Goal: Task Accomplishment & Management: Use online tool/utility

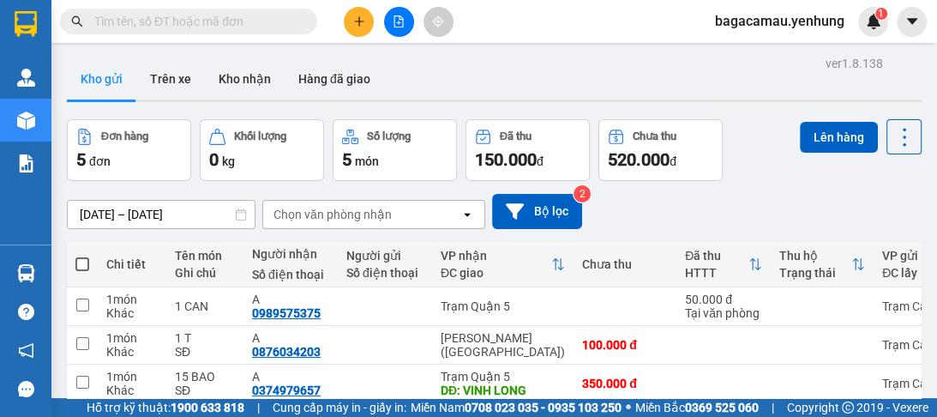
scroll to position [137, 0]
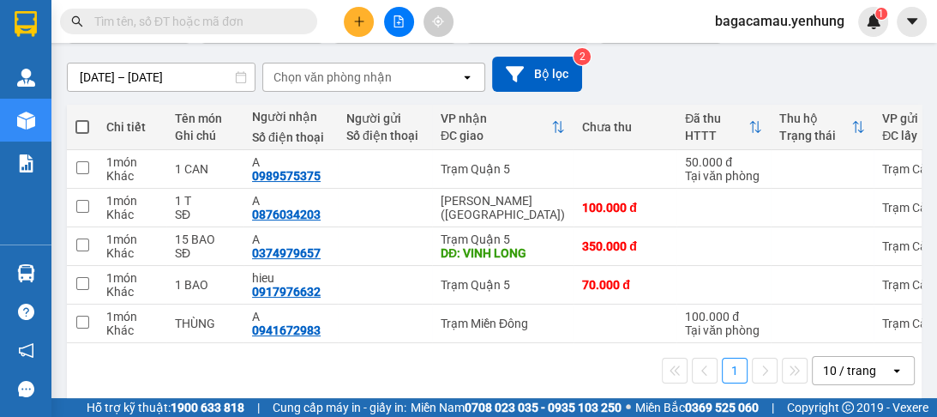
click at [890, 370] on icon "open" at bounding box center [897, 370] width 14 height 14
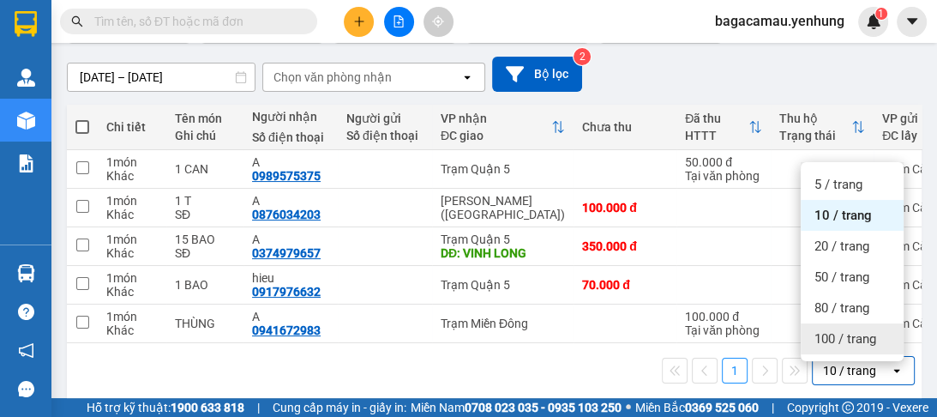
click at [867, 341] on span "100 / trang" at bounding box center [845, 338] width 62 height 17
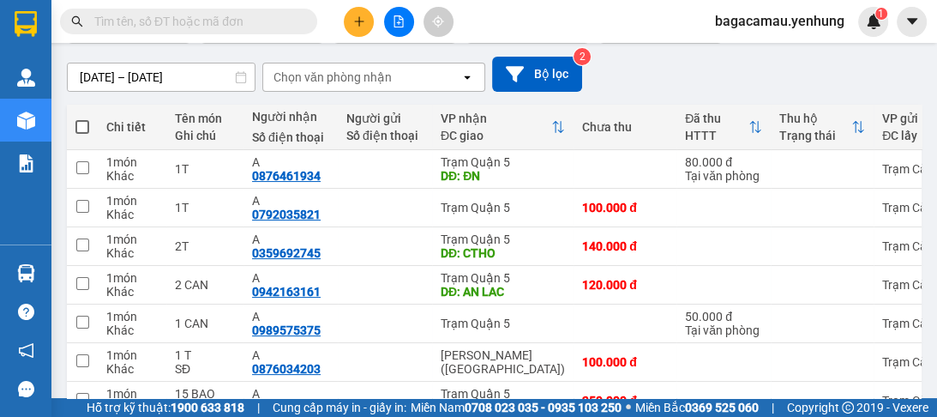
click at [79, 132] on span at bounding box center [82, 127] width 14 height 14
click at [82, 118] on input "checkbox" at bounding box center [82, 118] width 0 height 0
checkbox input "true"
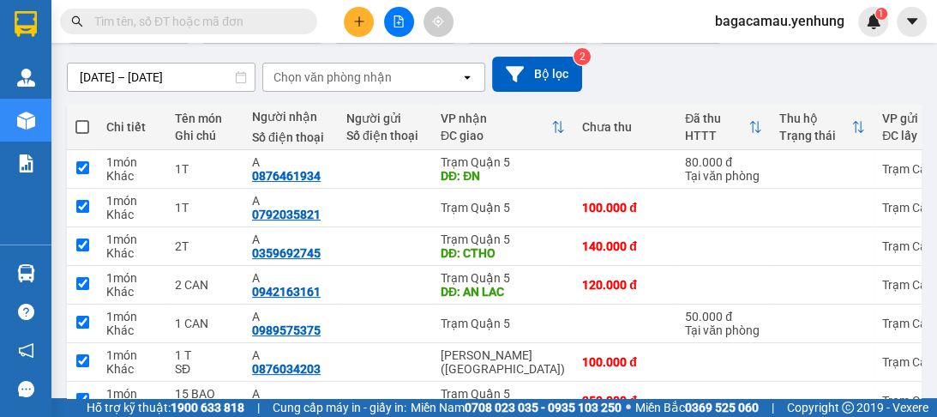
checkbox input "true"
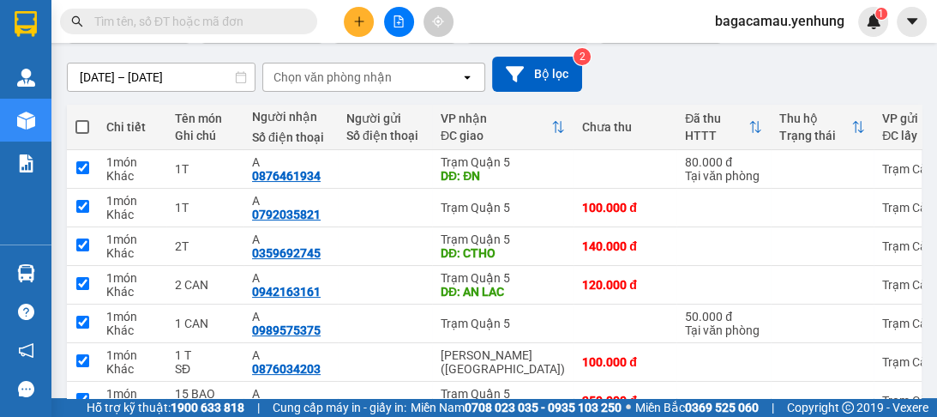
checkbox input "true"
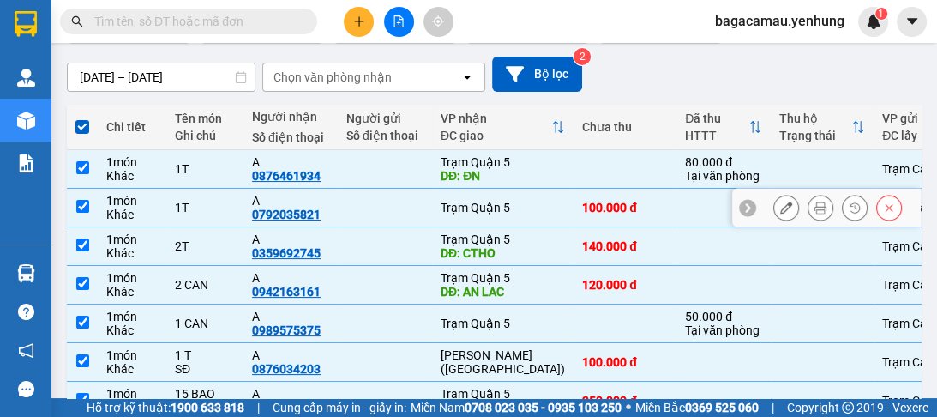
scroll to position [0, 0]
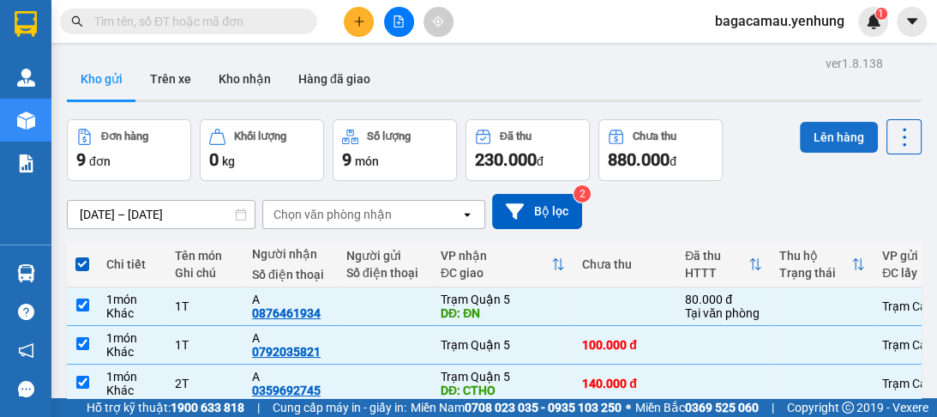
click at [811, 137] on button "Lên hàng" at bounding box center [839, 137] width 78 height 31
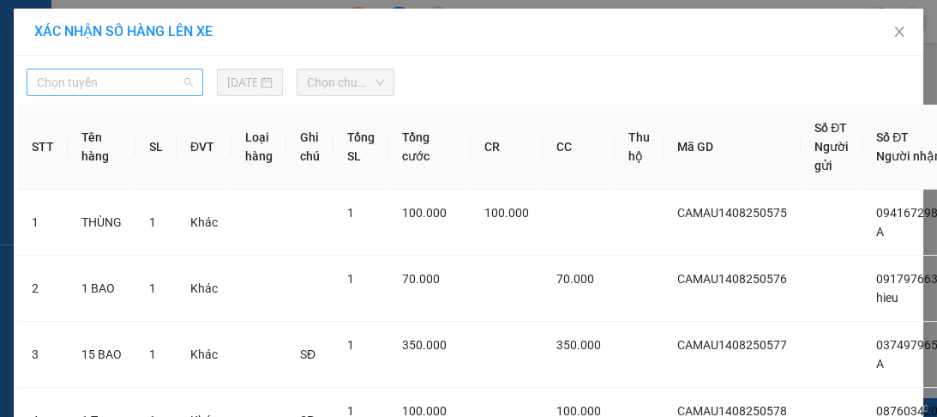
click at [162, 69] on span "Chọn tuyến" at bounding box center [115, 82] width 156 height 26
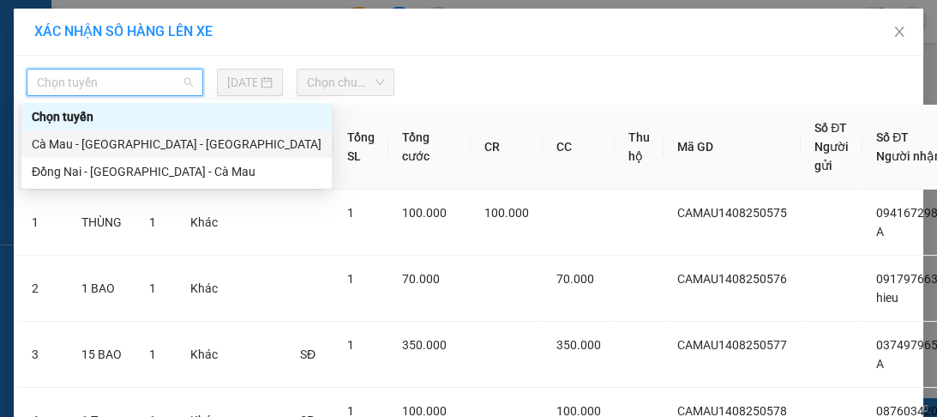
click at [133, 141] on div "Cà Mau - [GEOGRAPHIC_DATA] - [GEOGRAPHIC_DATA]" at bounding box center [177, 144] width 290 height 19
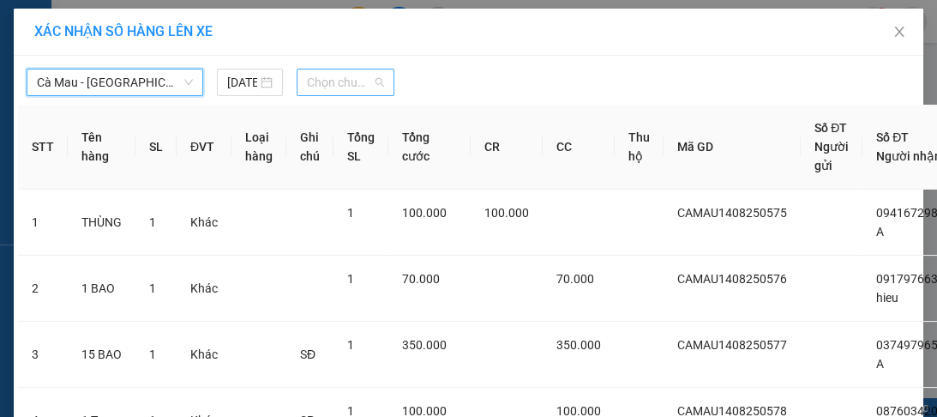
click at [386, 75] on div "Chọn chuyến" at bounding box center [346, 82] width 98 height 27
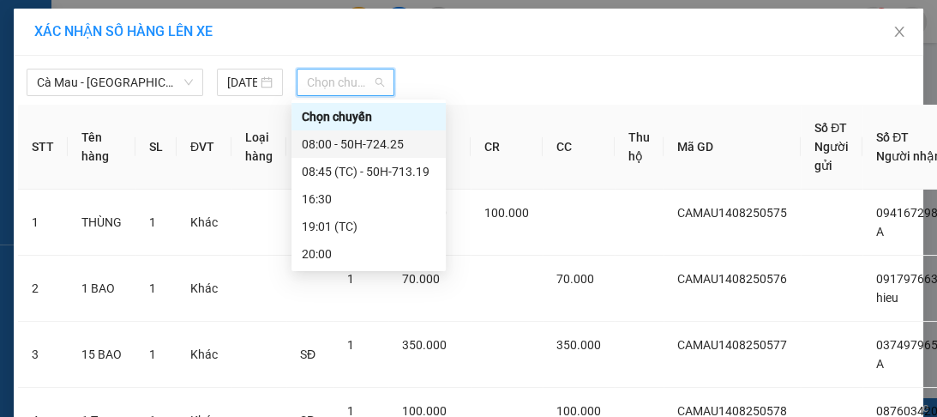
click at [380, 144] on div "08:00 - 50H-724.25" at bounding box center [369, 144] width 134 height 19
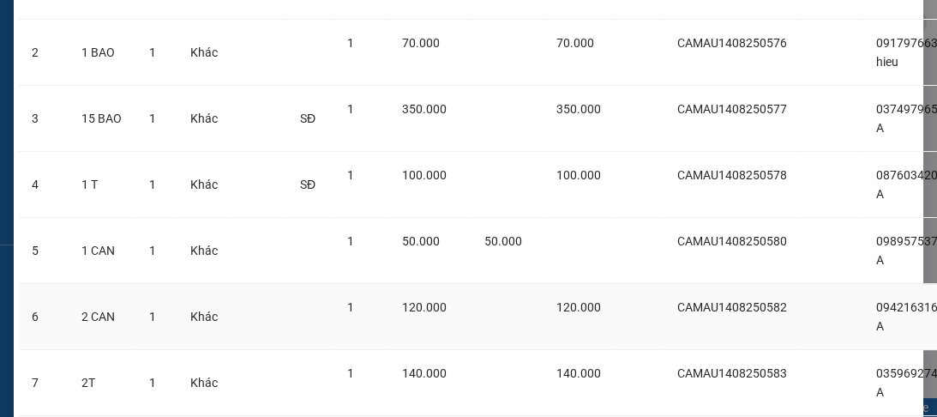
scroll to position [557, 0]
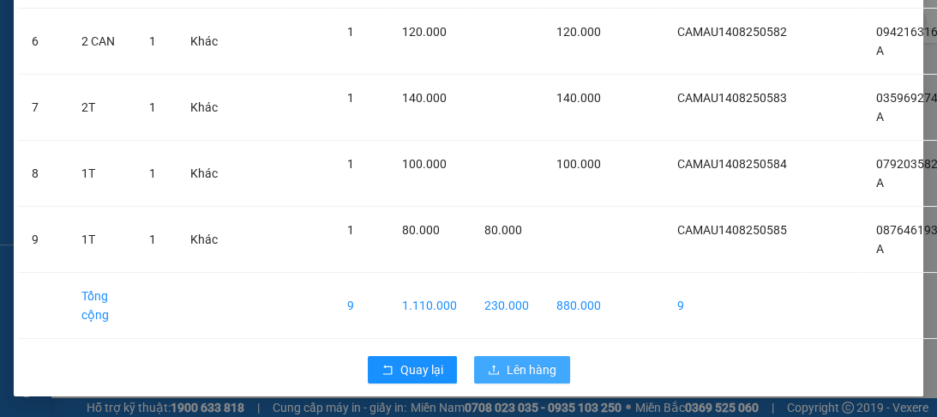
click at [544, 360] on span "Lên hàng" at bounding box center [532, 369] width 50 height 19
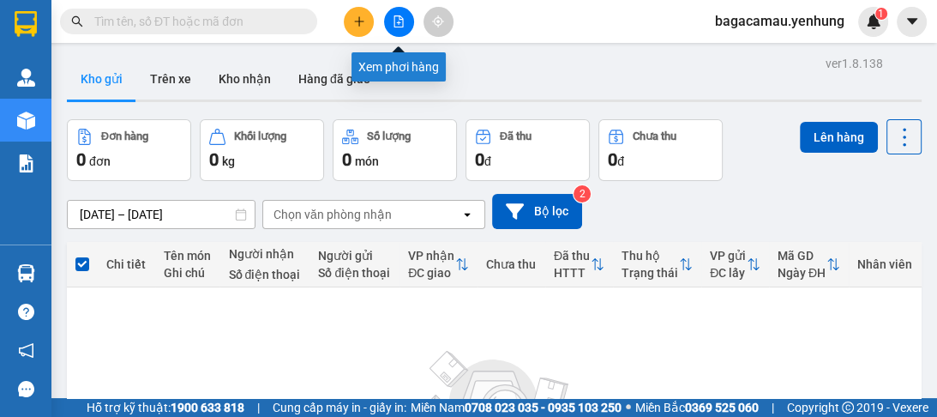
click at [393, 21] on icon "file-add" at bounding box center [399, 21] width 12 height 12
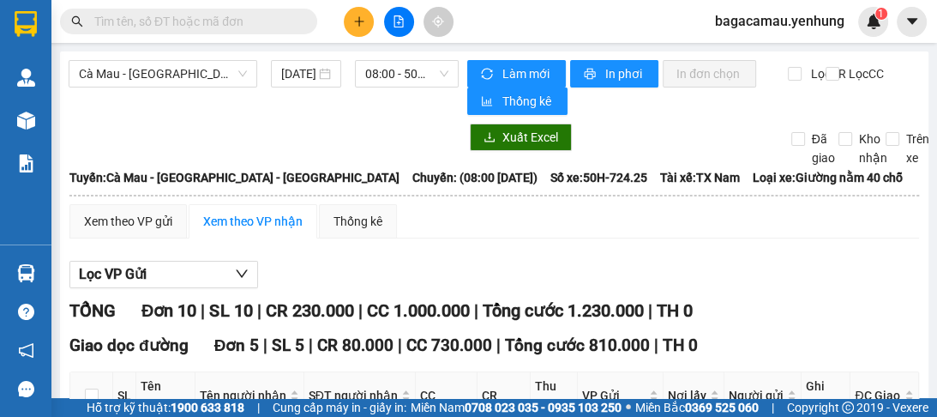
scroll to position [274, 0]
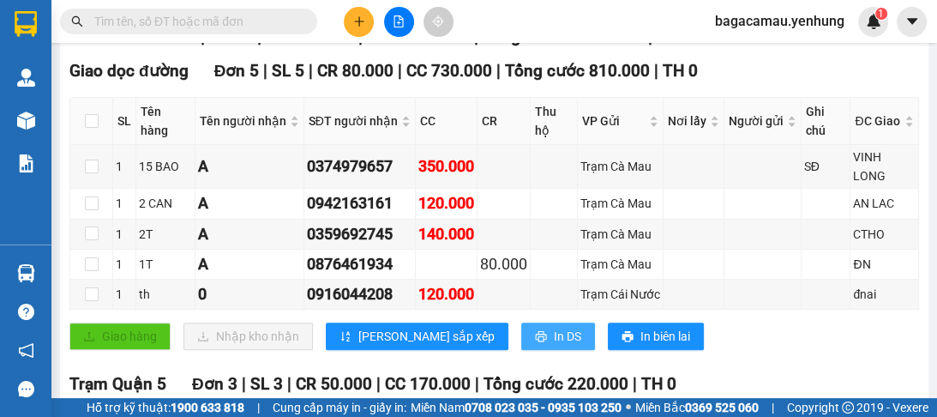
click at [521, 335] on button "In DS" at bounding box center [558, 335] width 74 height 27
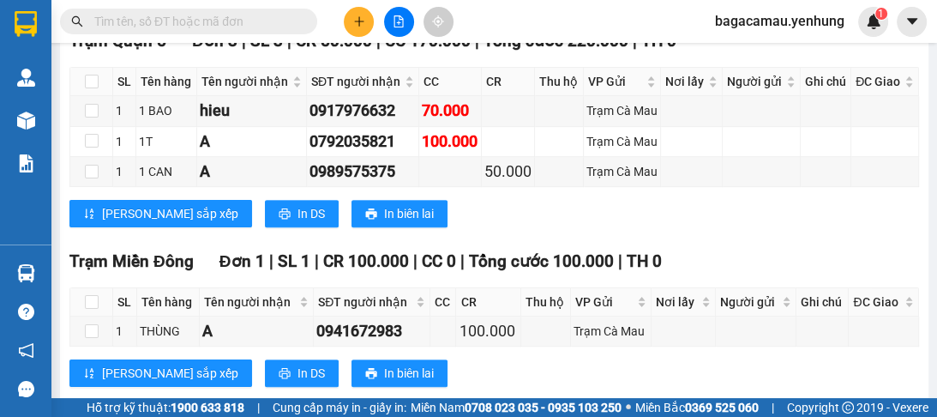
scroll to position [809, 0]
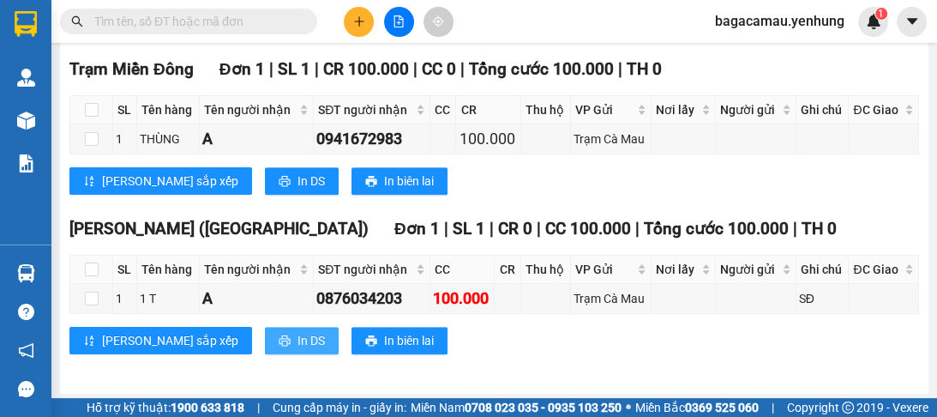
click at [265, 346] on button "In DS" at bounding box center [302, 340] width 74 height 27
